Goal: Task Accomplishment & Management: Manage account settings

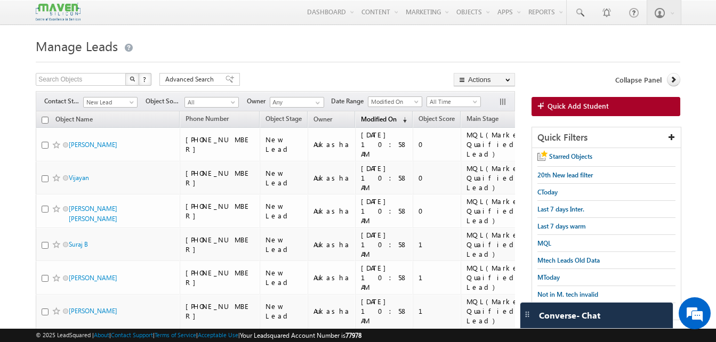
click at [369, 114] on link "Modified On (sorted descending)" at bounding box center [384, 120] width 57 height 14
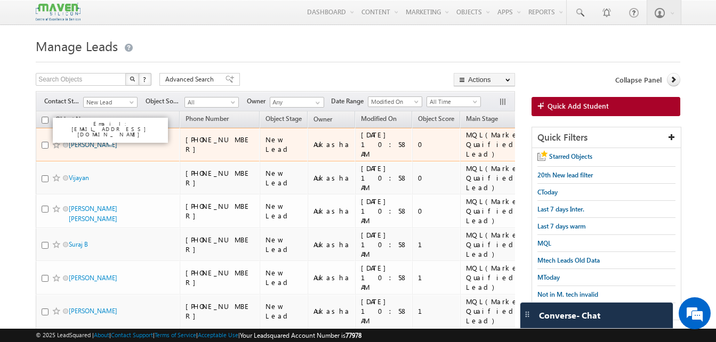
click at [110, 143] on link "Guraka Naveen Kumar" at bounding box center [93, 145] width 49 height 8
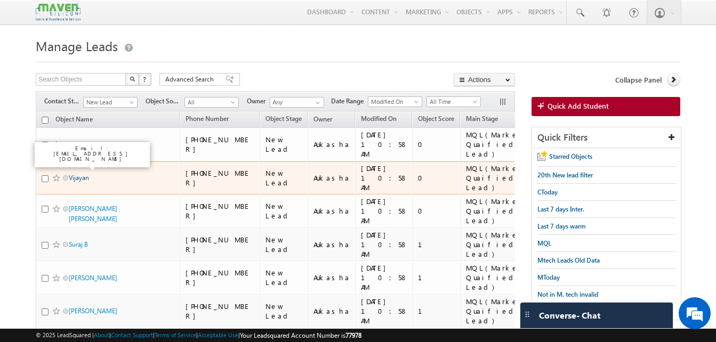
click at [82, 174] on link "Vijayan" at bounding box center [79, 178] width 20 height 8
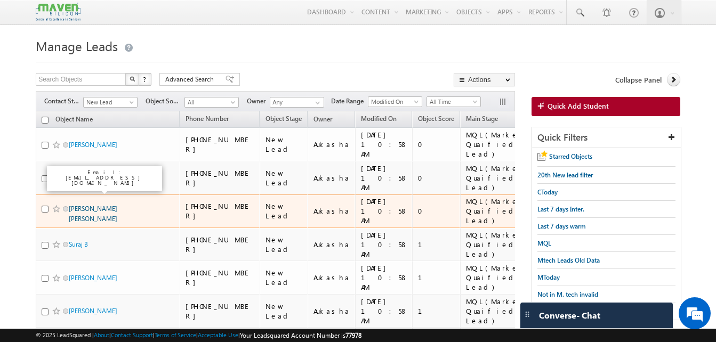
click at [86, 205] on link "Siva sai Reddy" at bounding box center [93, 214] width 49 height 18
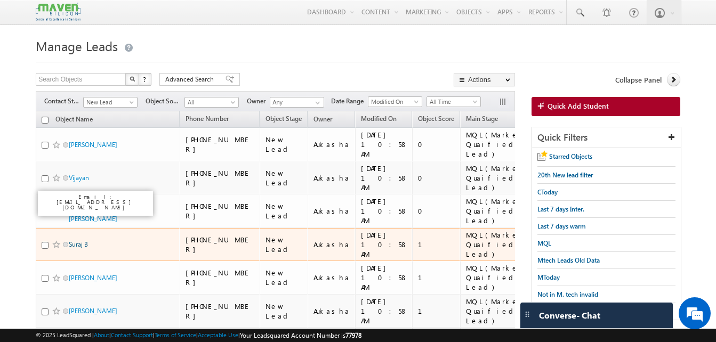
click at [84, 240] on link "Suraj B" at bounding box center [78, 244] width 19 height 8
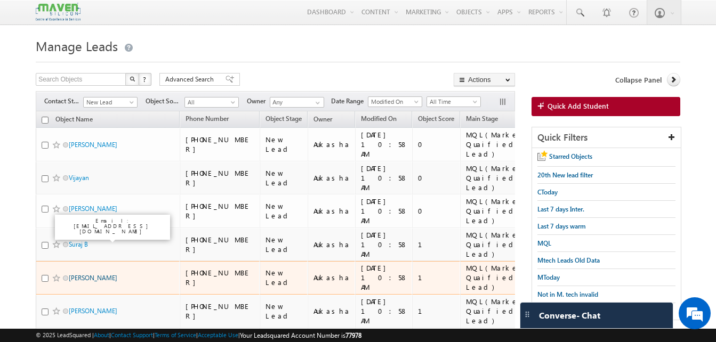
click at [90, 274] on link "Shaik Abdul Mazeeth" at bounding box center [93, 278] width 49 height 8
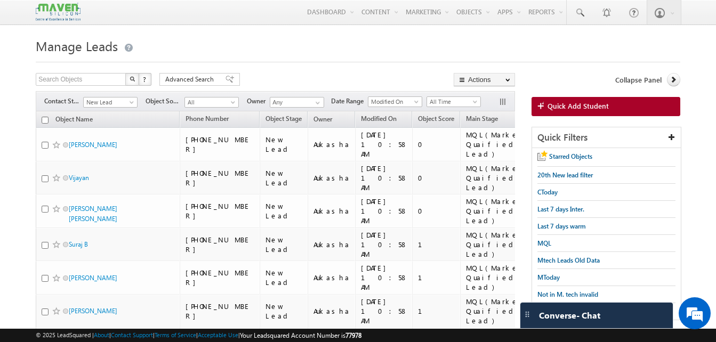
click at [396, 49] on h1 "Manage Leads" at bounding box center [358, 45] width 645 height 21
click at [276, 47] on h1 "Manage Leads" at bounding box center [358, 45] width 645 height 21
click at [347, 76] on div "Search Objects X ? 408 results found Advanced Search Advanced Search Advanced s…" at bounding box center [275, 80] width 479 height 15
click at [367, 51] on h1 "Manage Leads" at bounding box center [358, 45] width 645 height 21
click at [374, 60] on div at bounding box center [358, 58] width 645 height 7
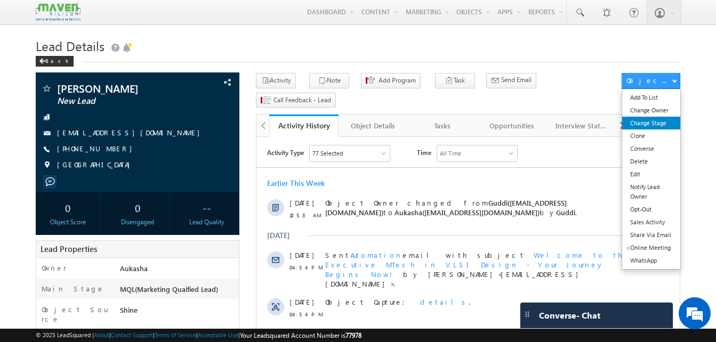
click at [647, 126] on link "Change Stage" at bounding box center [651, 123] width 58 height 13
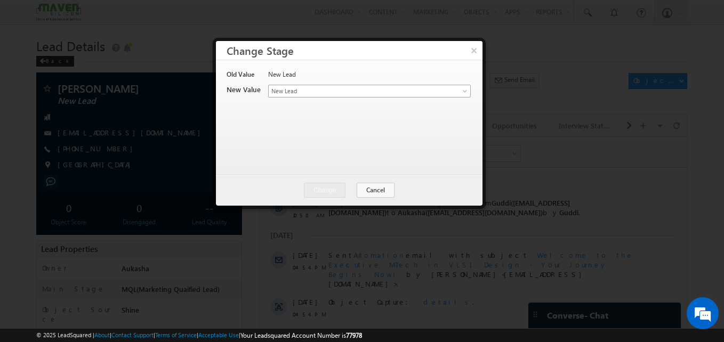
click at [304, 95] on span "New Lead" at bounding box center [352, 91] width 166 height 10
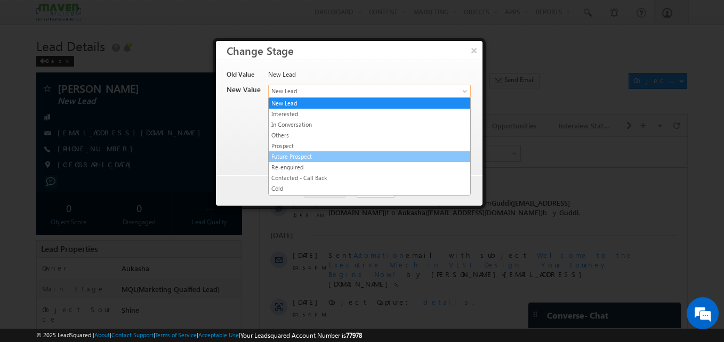
scroll to position [202, 0]
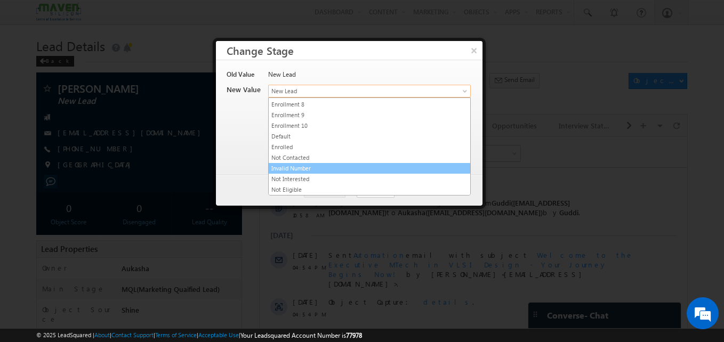
click at [316, 169] on link "Invalid Number" at bounding box center [370, 169] width 202 height 10
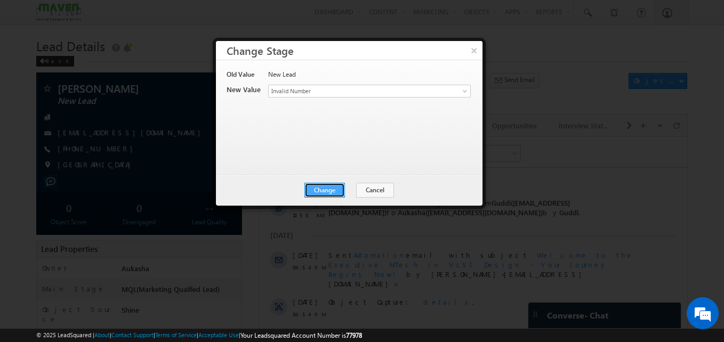
click at [332, 188] on button "Change" at bounding box center [324, 190] width 41 height 15
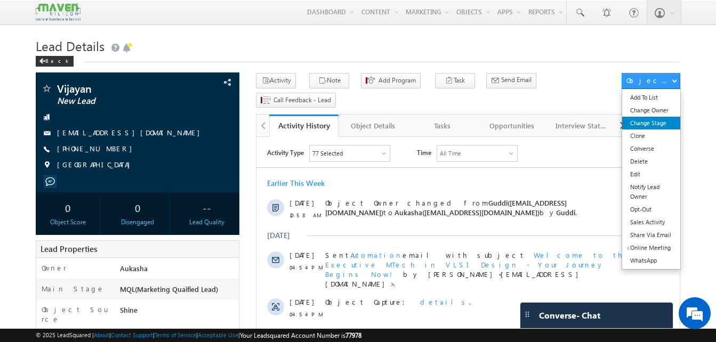
click at [658, 126] on link "Change Stage" at bounding box center [651, 123] width 58 height 13
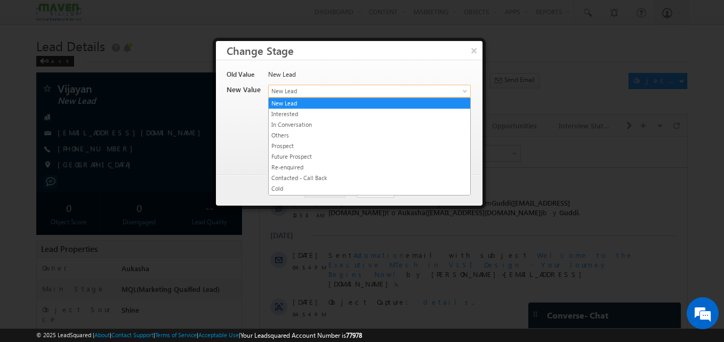
click at [398, 94] on span "New Lead" at bounding box center [352, 91] width 166 height 10
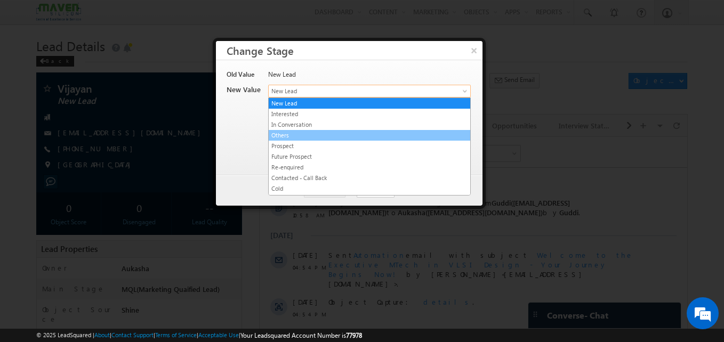
scroll to position [202, 0]
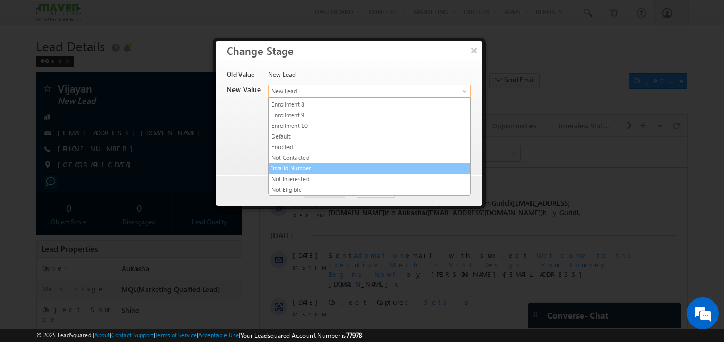
click at [315, 171] on link "Invalid Number" at bounding box center [370, 169] width 202 height 10
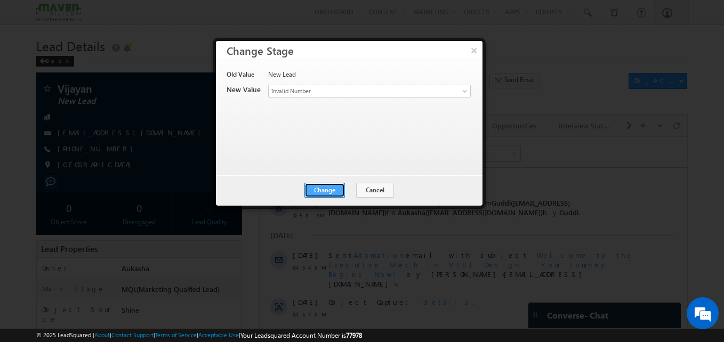
click at [310, 189] on button "Change" at bounding box center [324, 190] width 41 height 15
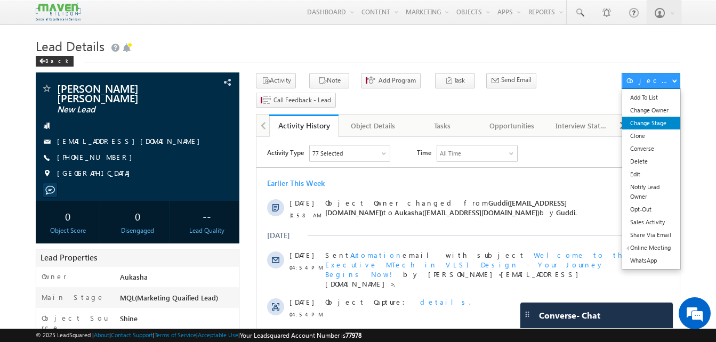
click at [655, 122] on link "Change Stage" at bounding box center [651, 123] width 58 height 13
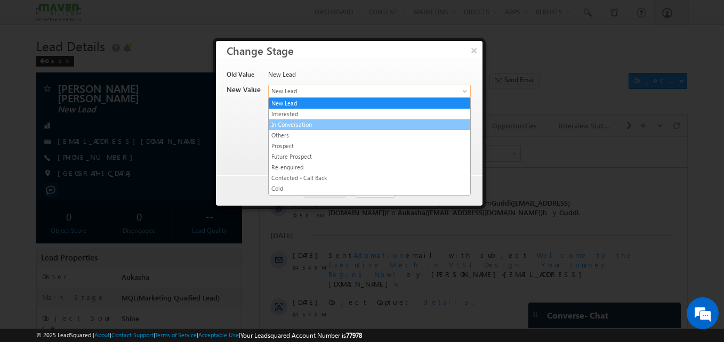
drag, startPoint x: 332, startPoint y: 92, endPoint x: 348, endPoint y: 128, distance: 39.6
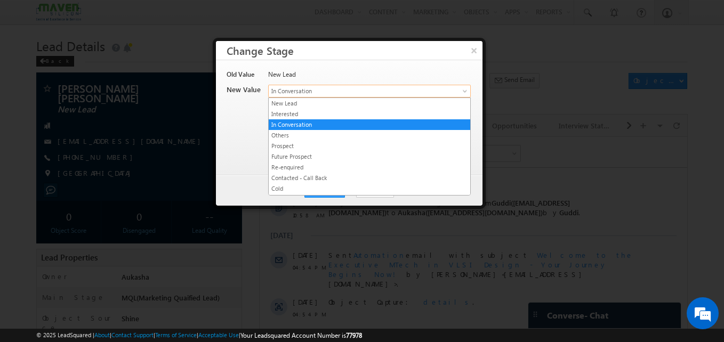
click at [343, 87] on span "In Conversation" at bounding box center [352, 91] width 166 height 10
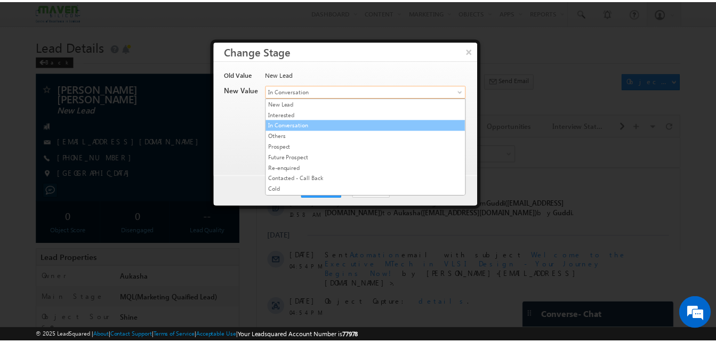
scroll to position [202, 0]
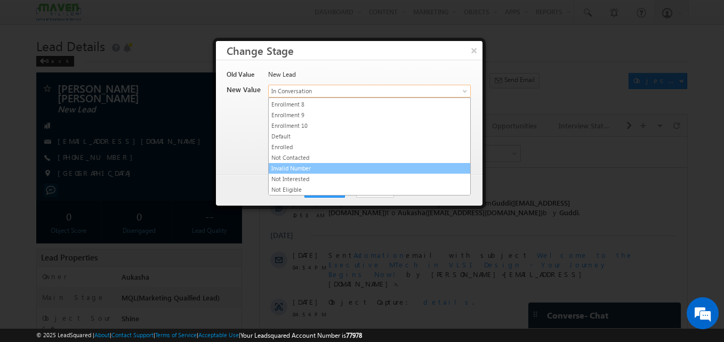
click at [293, 171] on link "Invalid Number" at bounding box center [370, 169] width 202 height 10
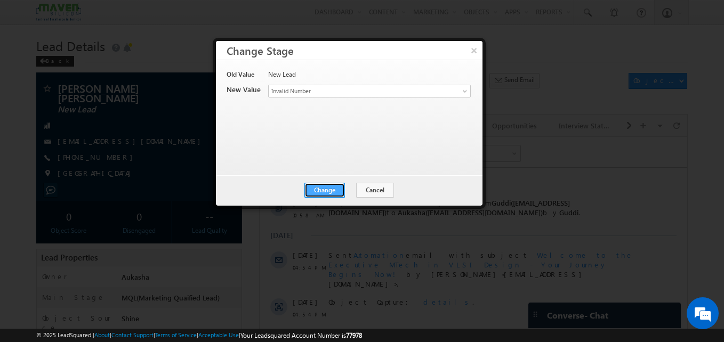
click at [343, 195] on button "Change" at bounding box center [324, 190] width 41 height 15
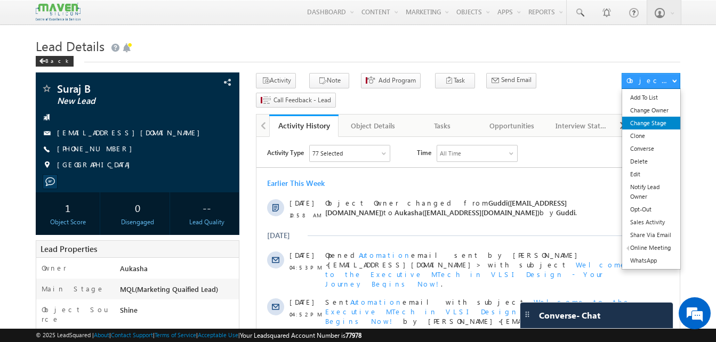
click at [655, 127] on link "Change Stage" at bounding box center [651, 123] width 58 height 13
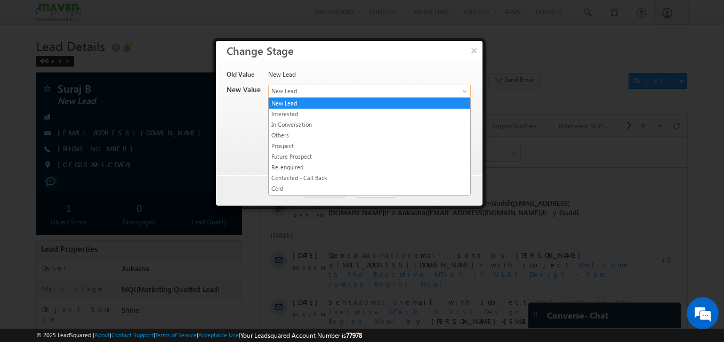
click at [371, 89] on span "New Lead" at bounding box center [352, 91] width 166 height 10
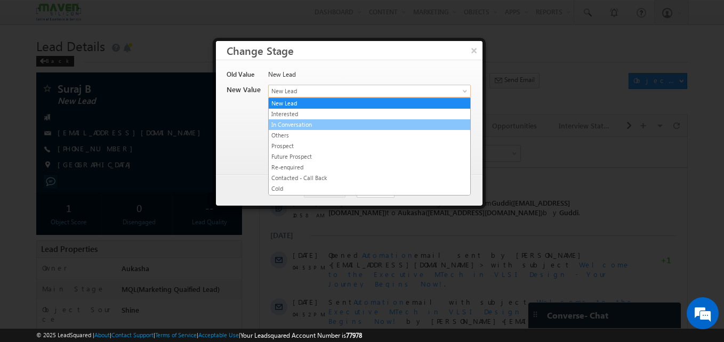
scroll to position [202, 0]
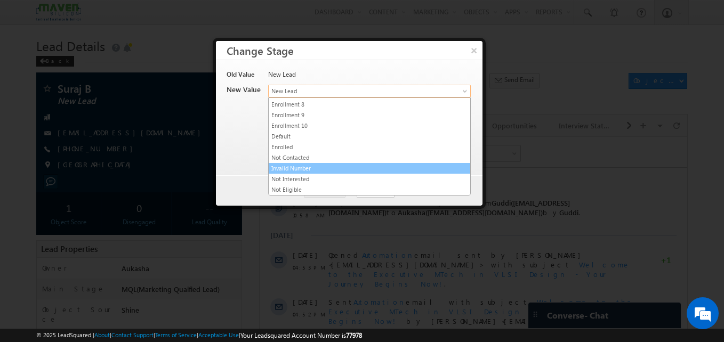
click at [282, 170] on link "Invalid Number" at bounding box center [370, 169] width 202 height 10
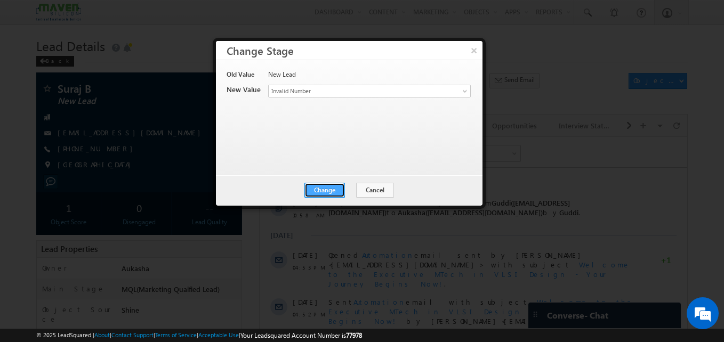
click at [320, 189] on button "Change" at bounding box center [324, 190] width 41 height 15
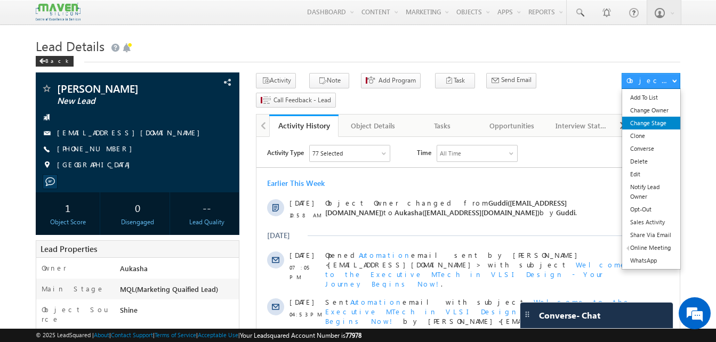
click at [658, 119] on link "Change Stage" at bounding box center [651, 123] width 58 height 13
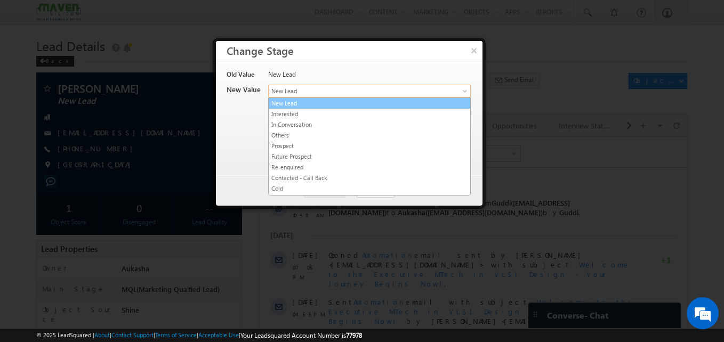
drag, startPoint x: 298, startPoint y: 91, endPoint x: 339, endPoint y: 138, distance: 62.7
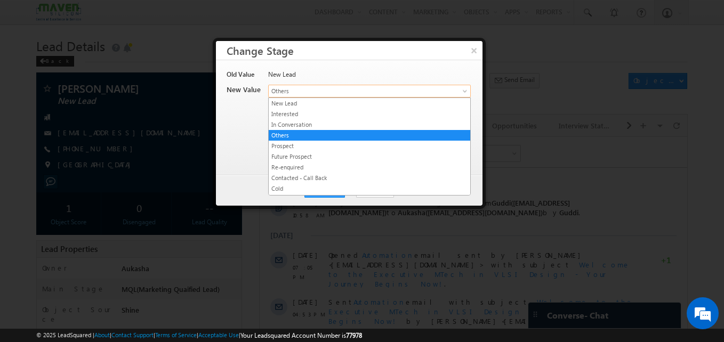
click at [325, 95] on span "Others" at bounding box center [352, 91] width 166 height 10
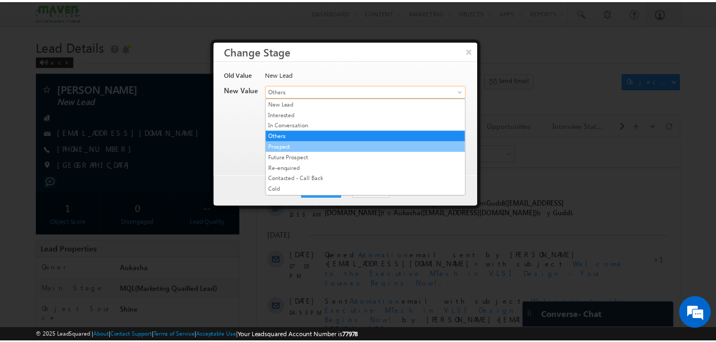
scroll to position [202, 0]
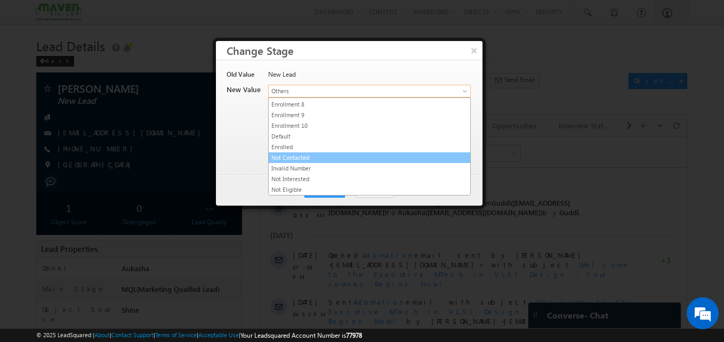
click at [319, 156] on link "Not Contacted" at bounding box center [370, 158] width 202 height 10
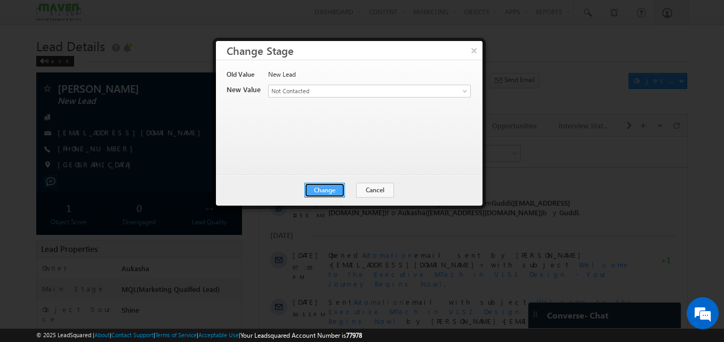
click at [323, 194] on button "Change" at bounding box center [324, 190] width 41 height 15
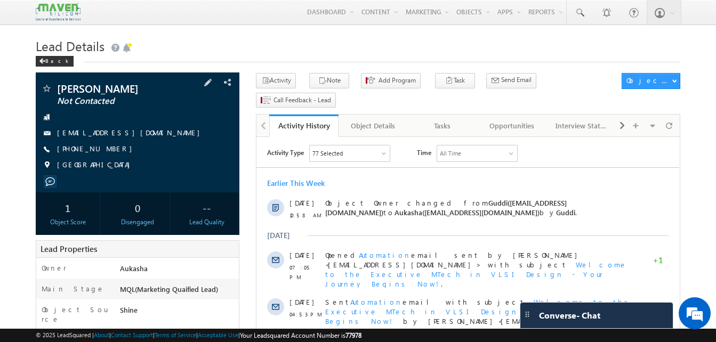
click at [109, 151] on div "+91-9381700257" at bounding box center [137, 149] width 193 height 11
copy div "+91-9381700257"
drag, startPoint x: 165, startPoint y: 92, endPoint x: 58, endPoint y: 89, distance: 107.2
click at [58, 89] on span "Shaik Abdul Mazeeth" at bounding box center [119, 88] width 125 height 11
copy span "Shaik Abdul Mazeeth"
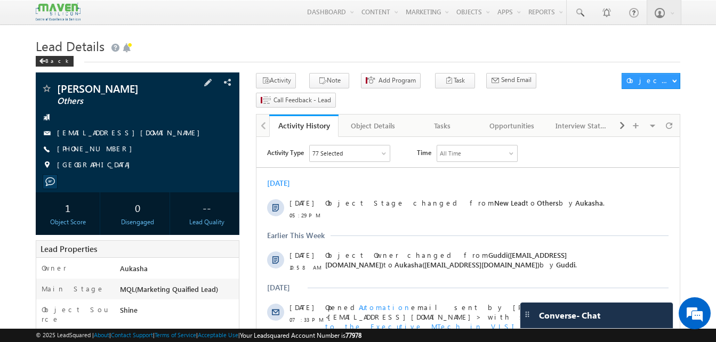
drag, startPoint x: 121, startPoint y: 154, endPoint x: 108, endPoint y: 150, distance: 13.2
click at [108, 150] on div "[PHONE_NUMBER]" at bounding box center [137, 149] width 193 height 11
copy div "[PHONE_NUMBER]"
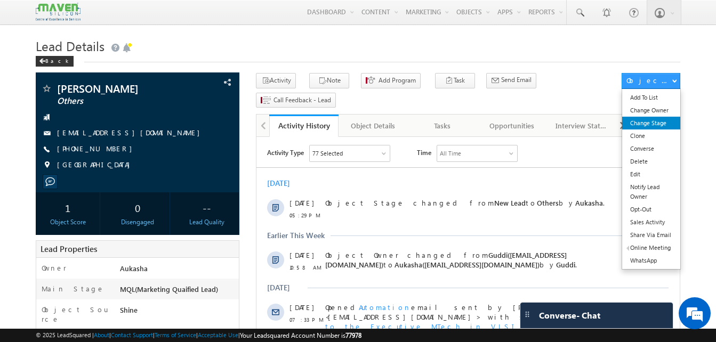
click at [649, 121] on link "Change Stage" at bounding box center [651, 123] width 58 height 13
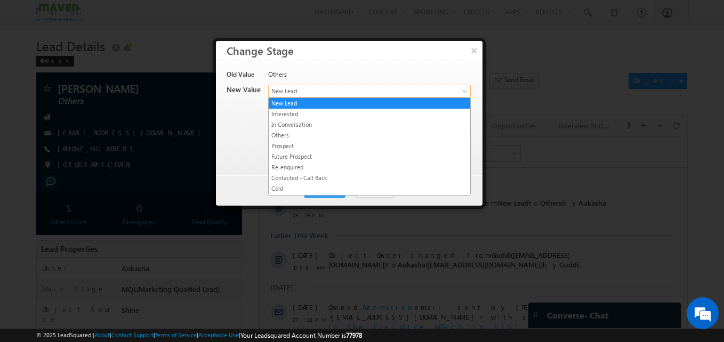
click at [287, 90] on span "New Lead" at bounding box center [352, 91] width 166 height 10
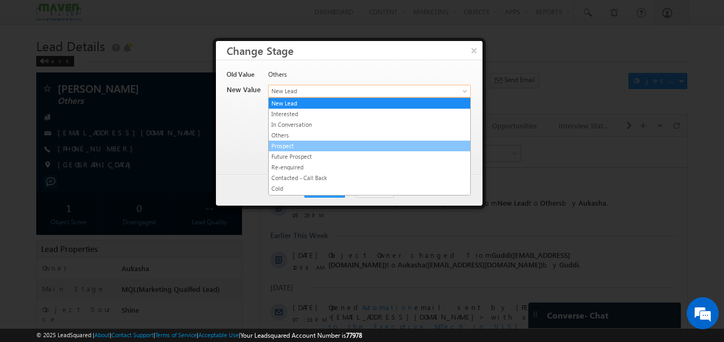
scroll to position [202, 0]
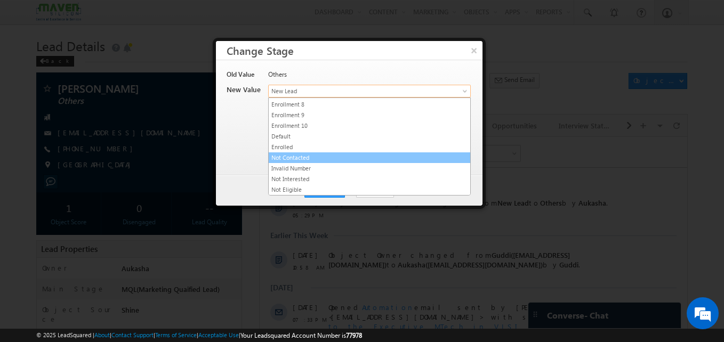
click at [330, 154] on link "Not Contacted" at bounding box center [370, 158] width 202 height 10
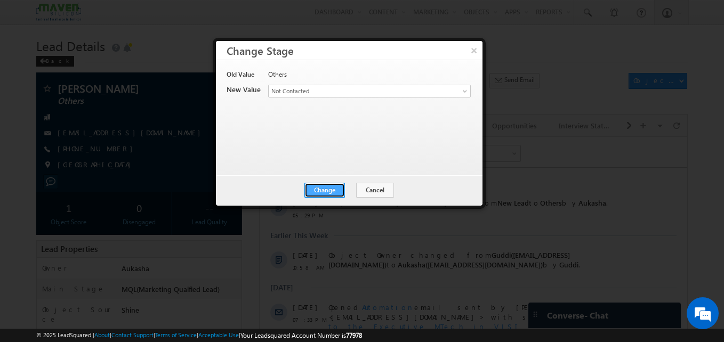
click at [326, 184] on button "Change" at bounding box center [324, 190] width 41 height 15
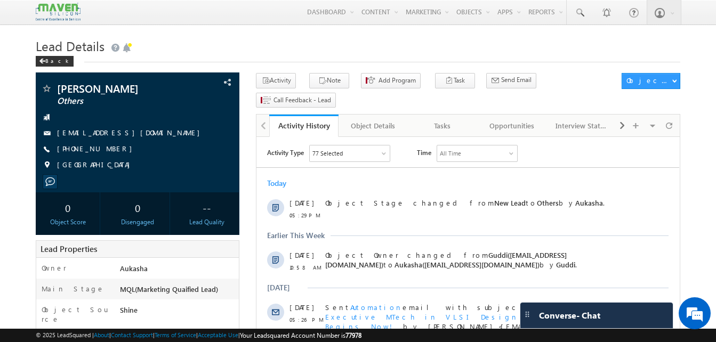
click at [338, 56] on div "Back" at bounding box center [358, 58] width 645 height 7
drag, startPoint x: 114, startPoint y: 148, endPoint x: 109, endPoint y: 149, distance: 5.6
click at [109, 149] on div "[PHONE_NUMBER]" at bounding box center [137, 149] width 193 height 11
copy div "[PHONE_NUMBER]"
drag, startPoint x: 118, startPoint y: 86, endPoint x: 55, endPoint y: 90, distance: 63.0
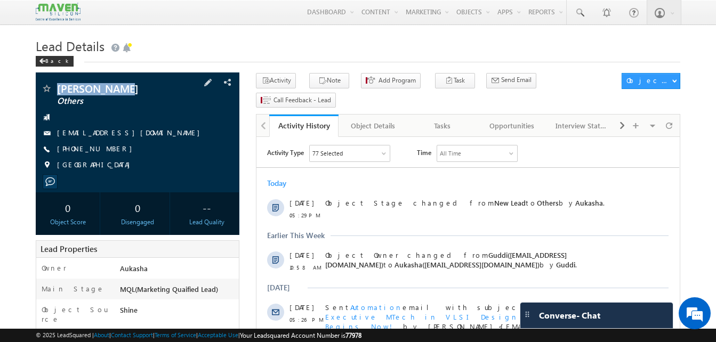
click at [55, 90] on div "sonia singla Others" at bounding box center [137, 88] width 193 height 11
copy div "sonia singla"
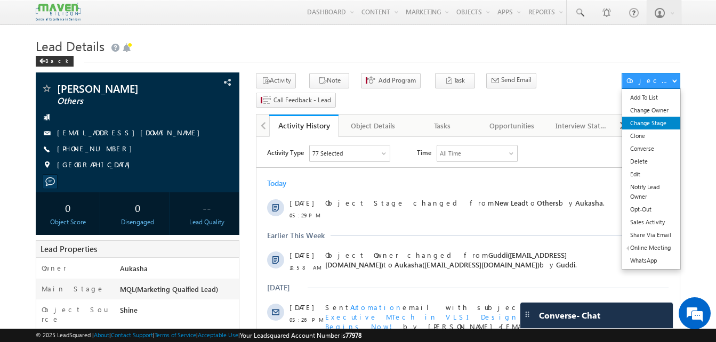
click at [650, 124] on link "Change Stage" at bounding box center [651, 123] width 58 height 13
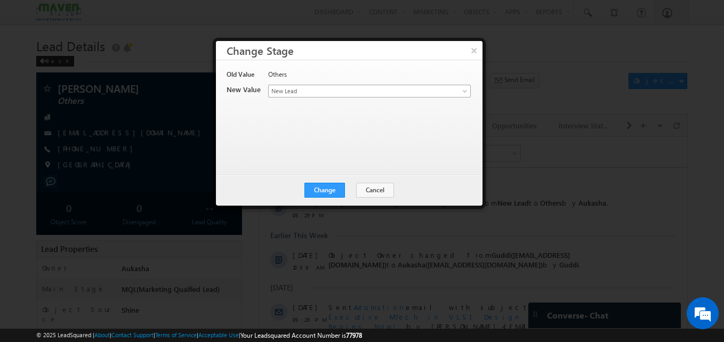
click at [375, 94] on span "New Lead" at bounding box center [352, 91] width 166 height 10
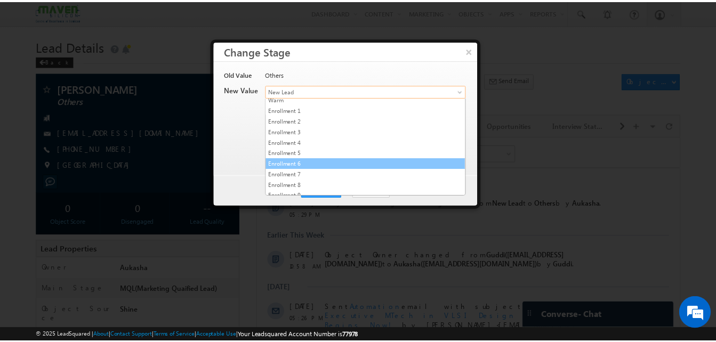
scroll to position [202, 0]
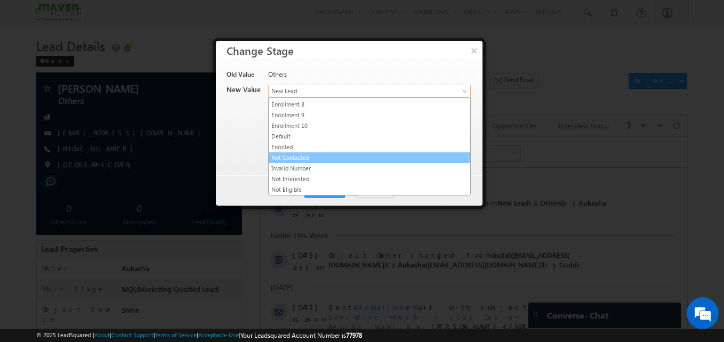
click at [306, 154] on link "Not Contacted" at bounding box center [370, 158] width 202 height 10
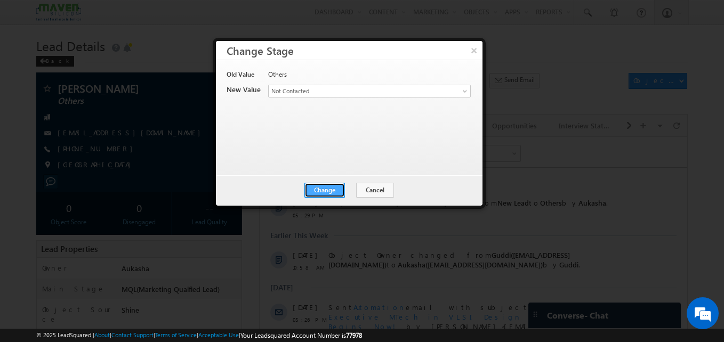
click at [338, 191] on button "Change" at bounding box center [324, 190] width 41 height 15
